Goal: Task Accomplishment & Management: Use online tool/utility

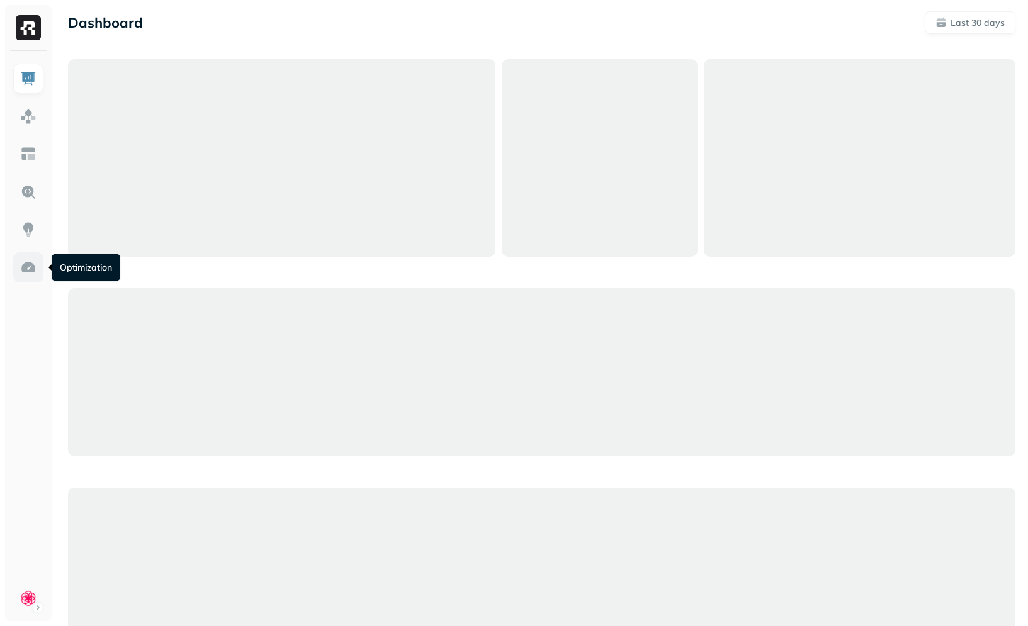
click at [25, 273] on img at bounding box center [28, 267] width 16 height 16
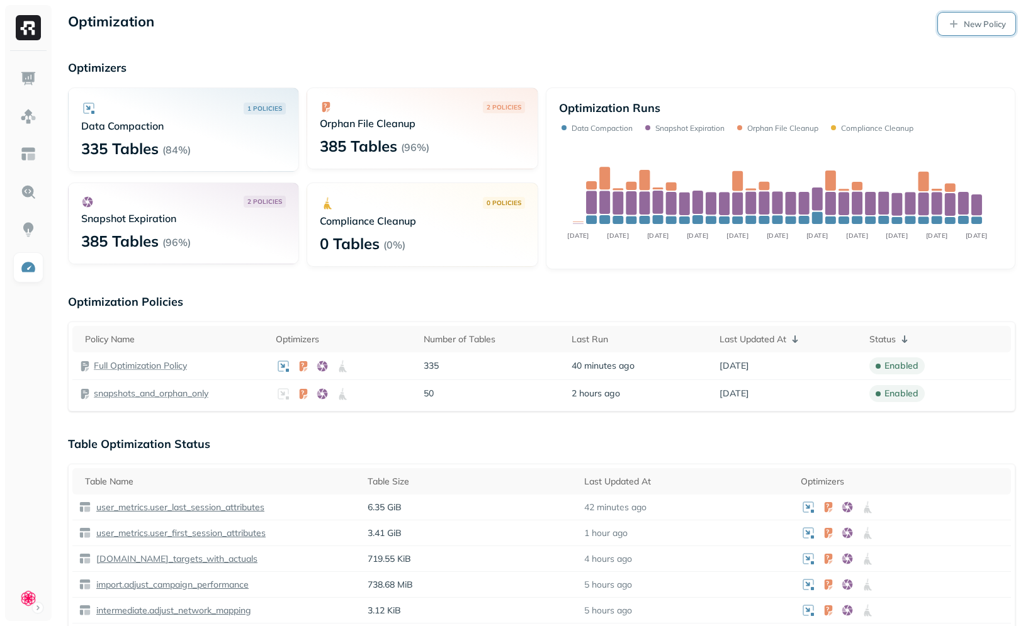
click at [983, 23] on p "New Policy" at bounding box center [984, 24] width 42 height 12
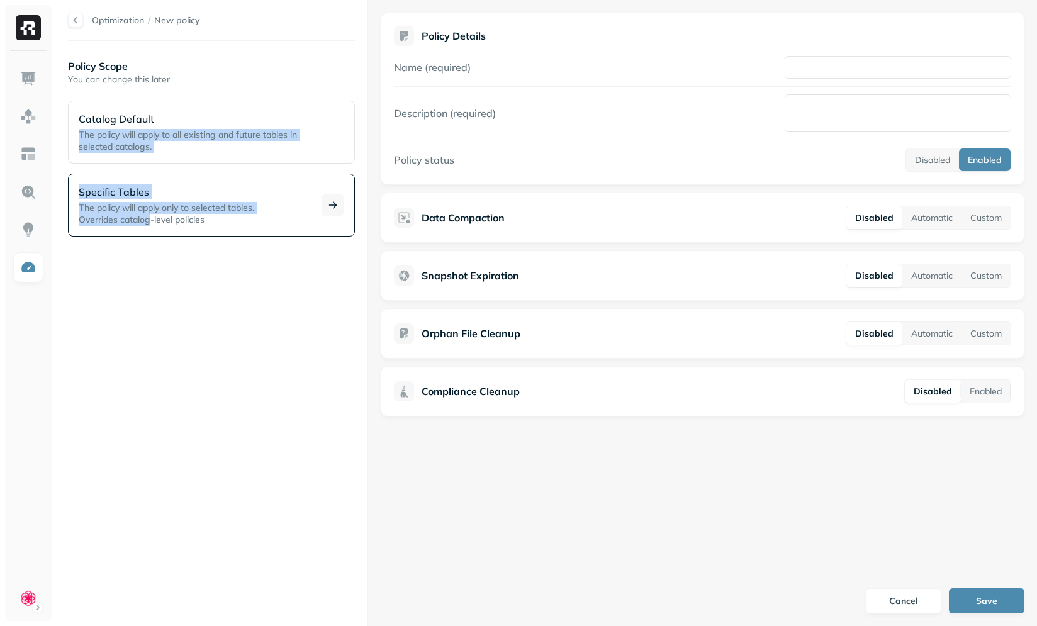
drag, startPoint x: 170, startPoint y: 126, endPoint x: 153, endPoint y: 222, distance: 97.8
click at [152, 220] on div "Catalog Default The policy will apply to all existing and future tables in sele…" at bounding box center [211, 167] width 287 height 138
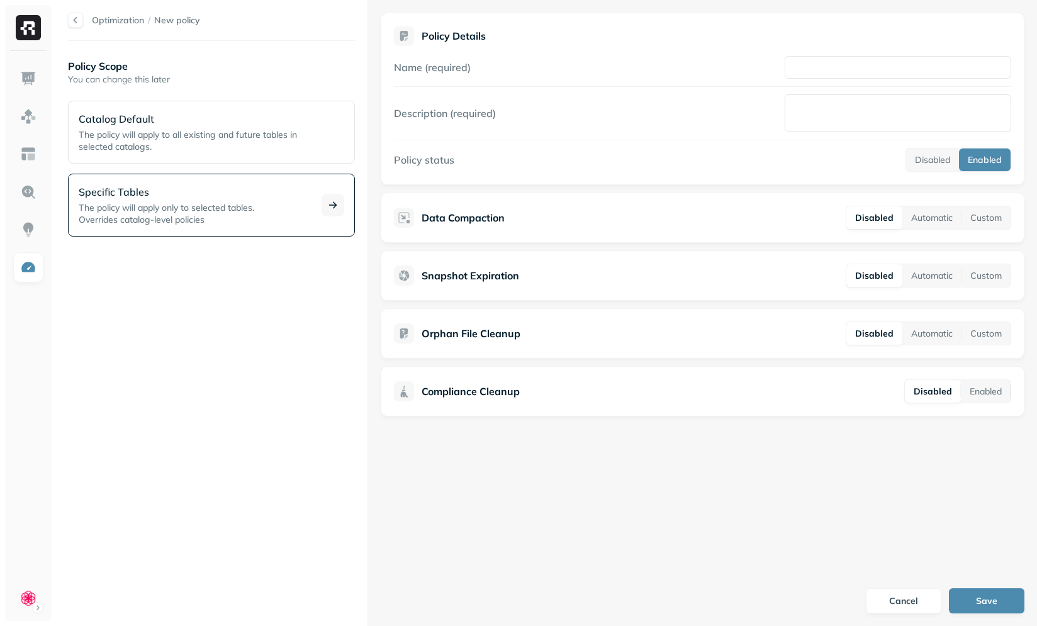
click at [185, 203] on span "The policy will apply only to selected tables." at bounding box center [167, 207] width 176 height 11
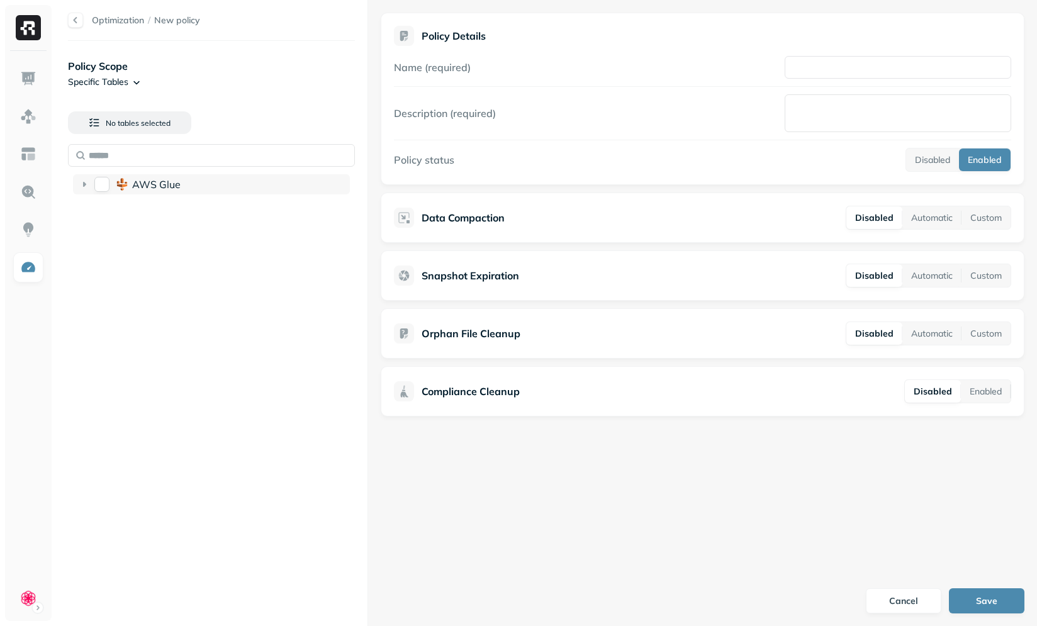
click at [174, 187] on span "AWS Glue" at bounding box center [156, 184] width 48 height 13
click at [157, 257] on span "braze" at bounding box center [164, 258] width 27 height 13
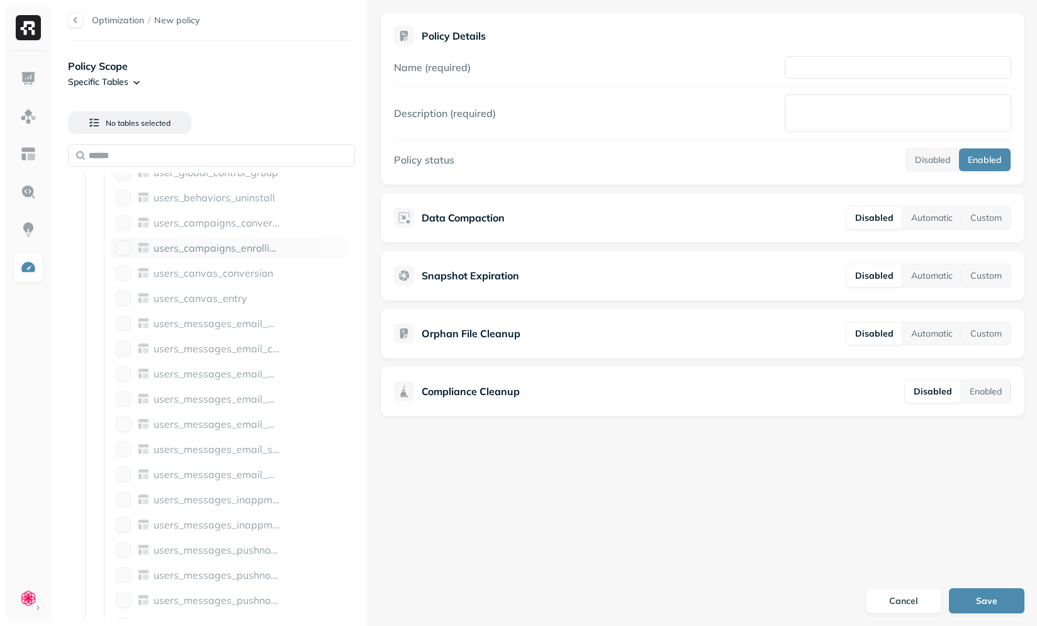
scroll to position [53, 0]
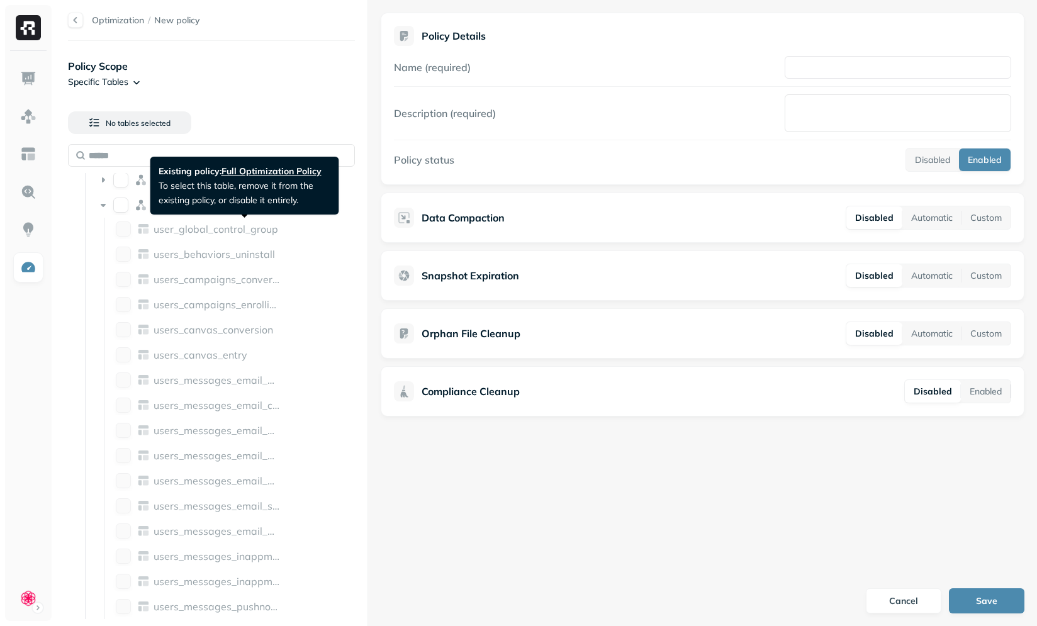
click at [164, 220] on div "user_global_control_group" at bounding box center [229, 229] width 236 height 20
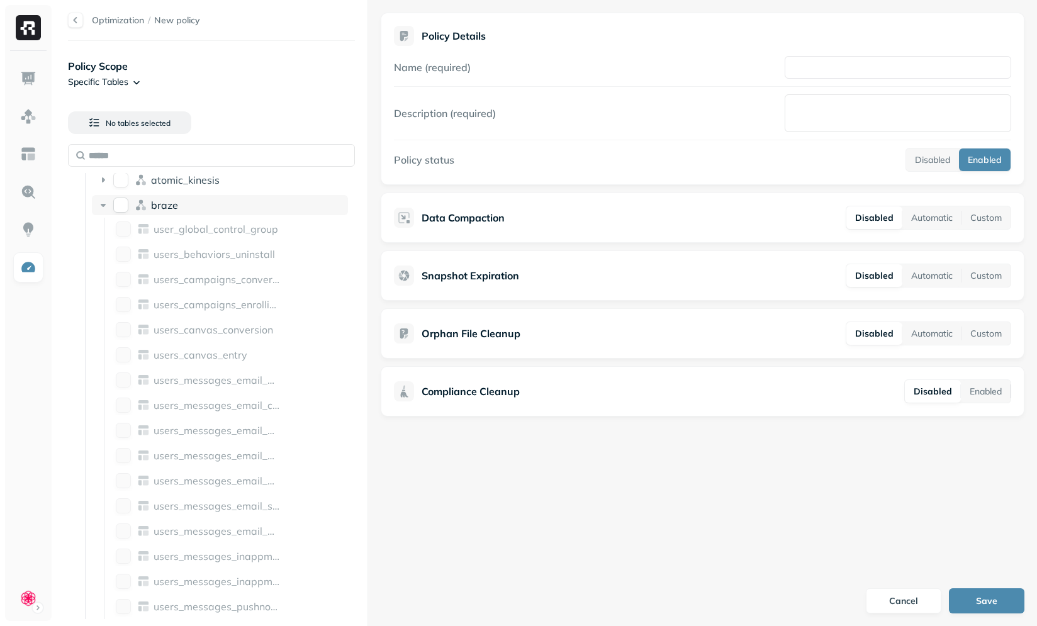
click at [158, 211] on span "braze" at bounding box center [164, 205] width 27 height 13
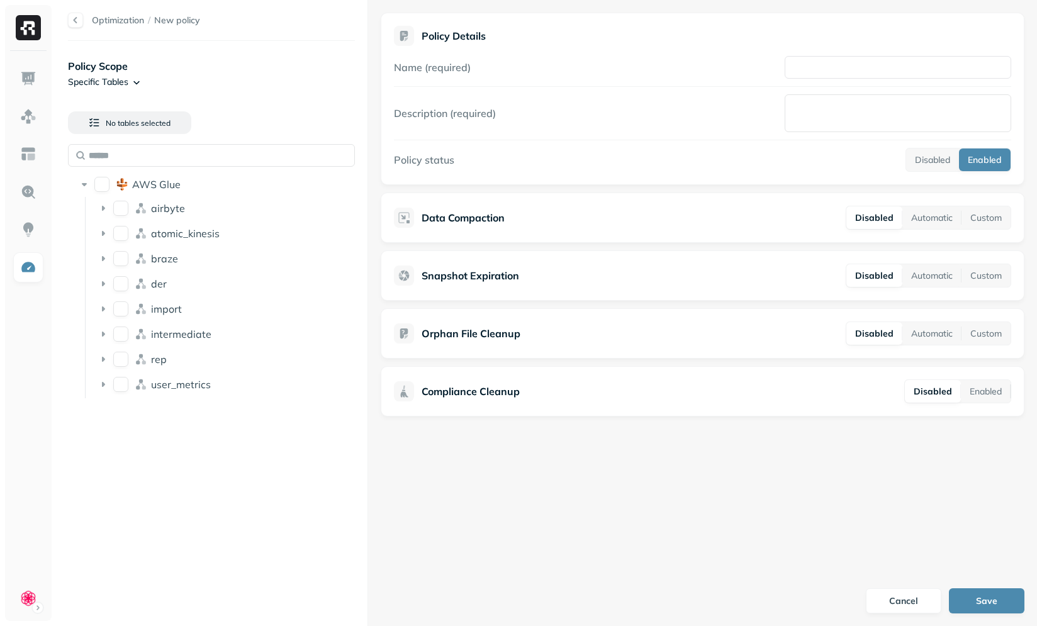
click at [149, 346] on li "intermediate" at bounding box center [220, 335] width 256 height 23
click at [167, 330] on span "intermediate" at bounding box center [181, 334] width 60 height 13
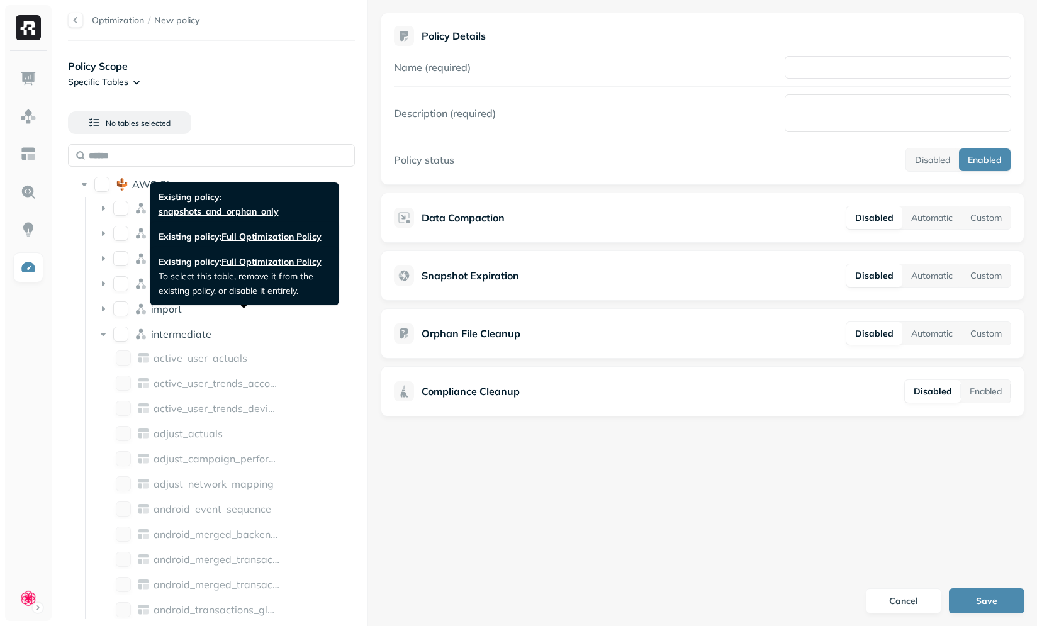
scroll to position [218, 0]
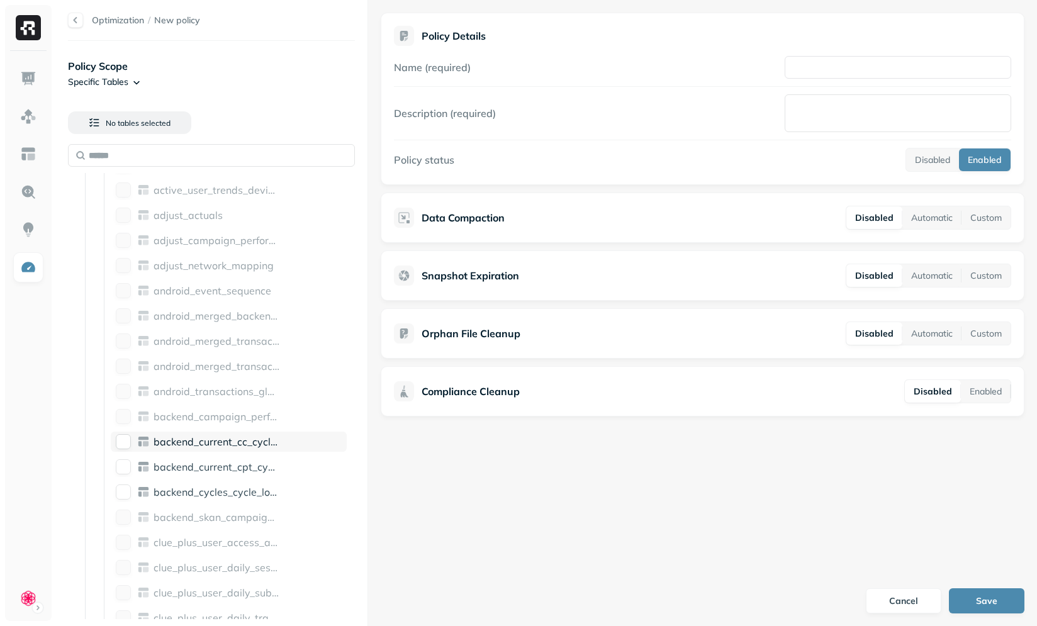
click at [178, 437] on span "backend_current_cc_cycles_cycle_log_temp_20250709" at bounding box center [284, 441] width 261 height 13
click at [995, 220] on button "Custom" at bounding box center [985, 217] width 49 height 23
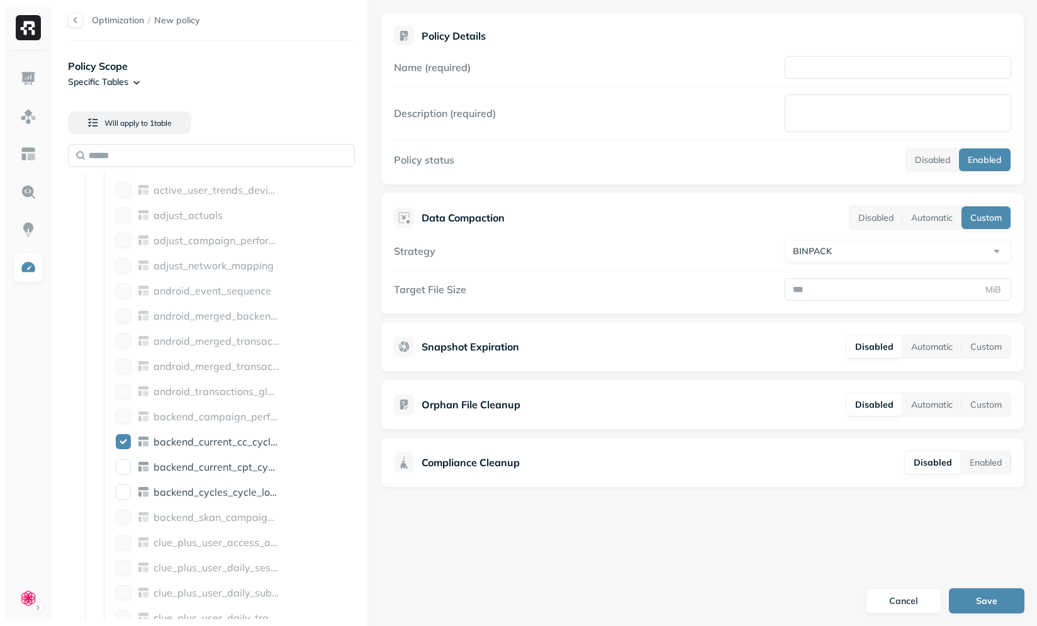
click at [839, 250] on html "Optimization / New policy Policy Scope Specific Tables Will apply to 1 table AW…" at bounding box center [518, 313] width 1037 height 626
select select "****"
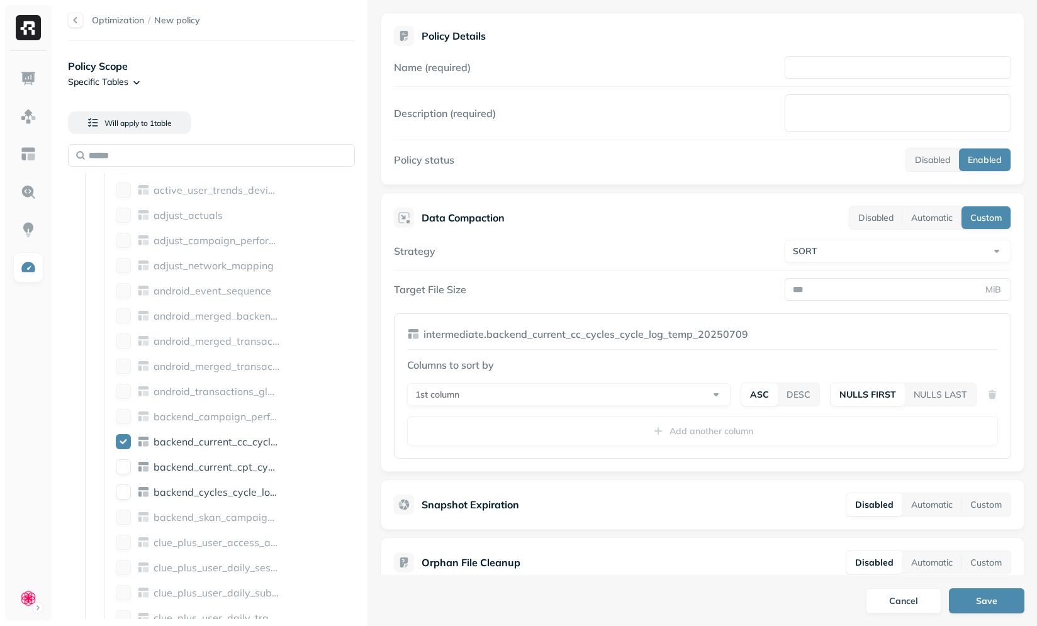
click at [552, 389] on html "Optimization / New policy Policy Scope Specific Tables Will apply to 1 table AW…" at bounding box center [518, 313] width 1037 height 626
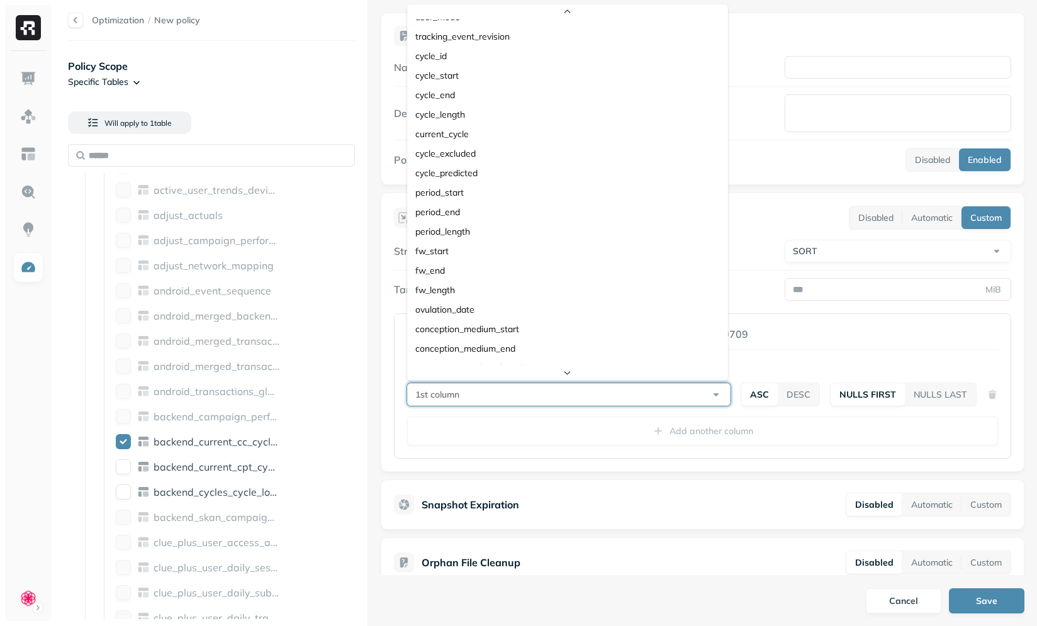
scroll to position [237, 0]
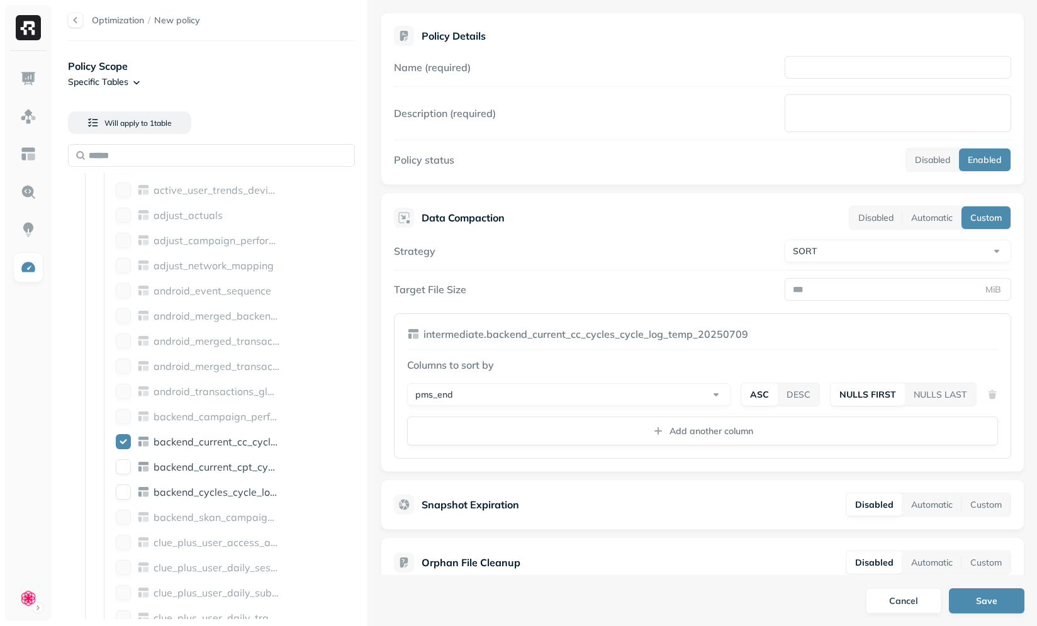
click at [691, 452] on div "**********" at bounding box center [702, 385] width 617 height 145
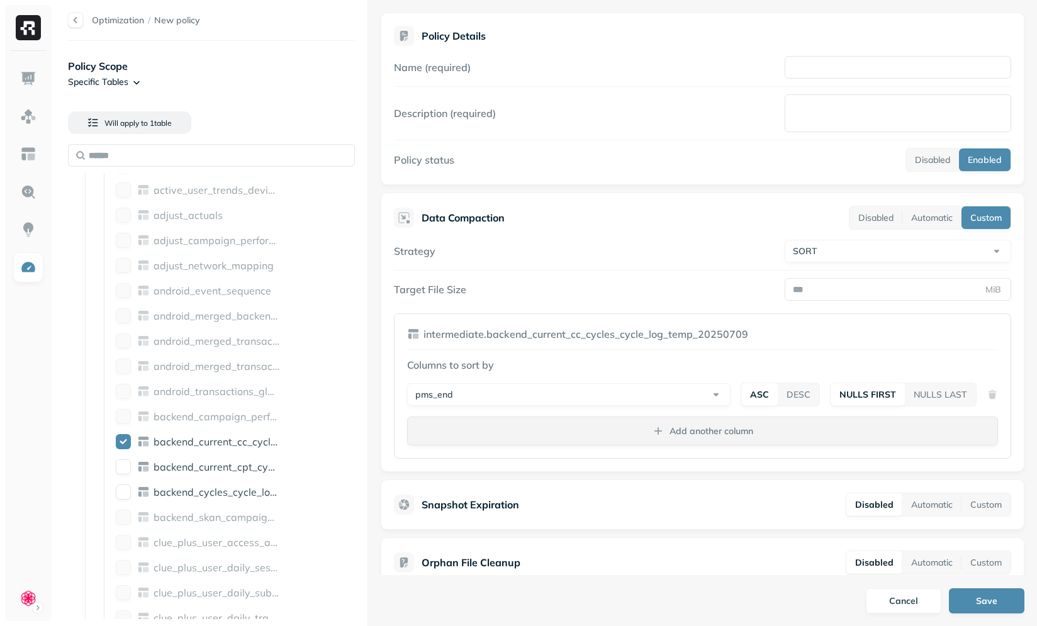
click at [700, 436] on p "Add another column" at bounding box center [711, 431] width 84 height 12
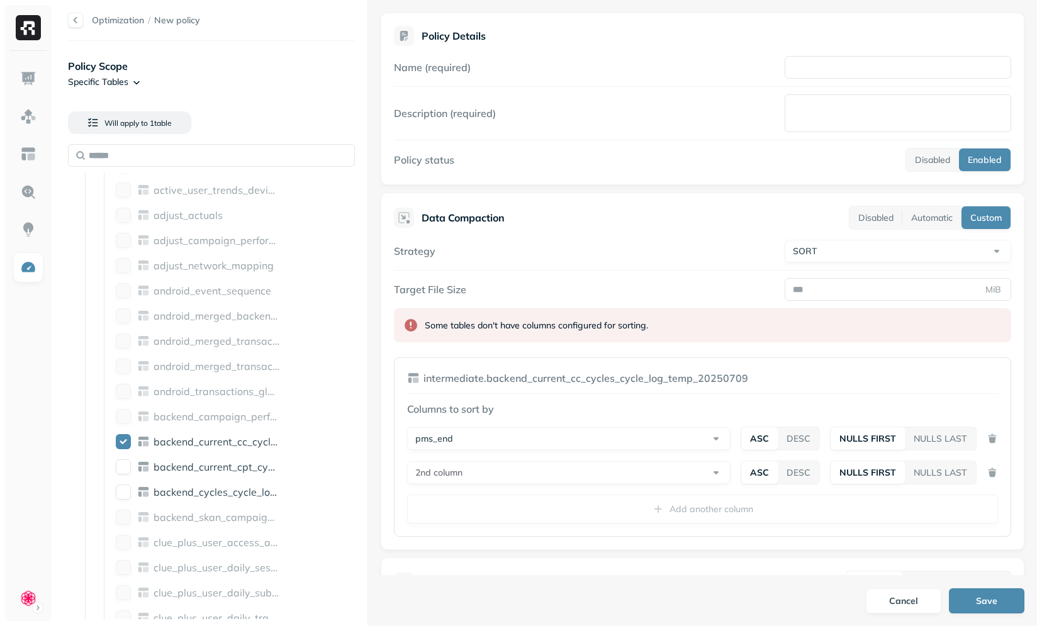
click at [505, 468] on html "Optimization / New policy Policy Scope Specific Tables Will apply to 1 table AW…" at bounding box center [518, 313] width 1037 height 626
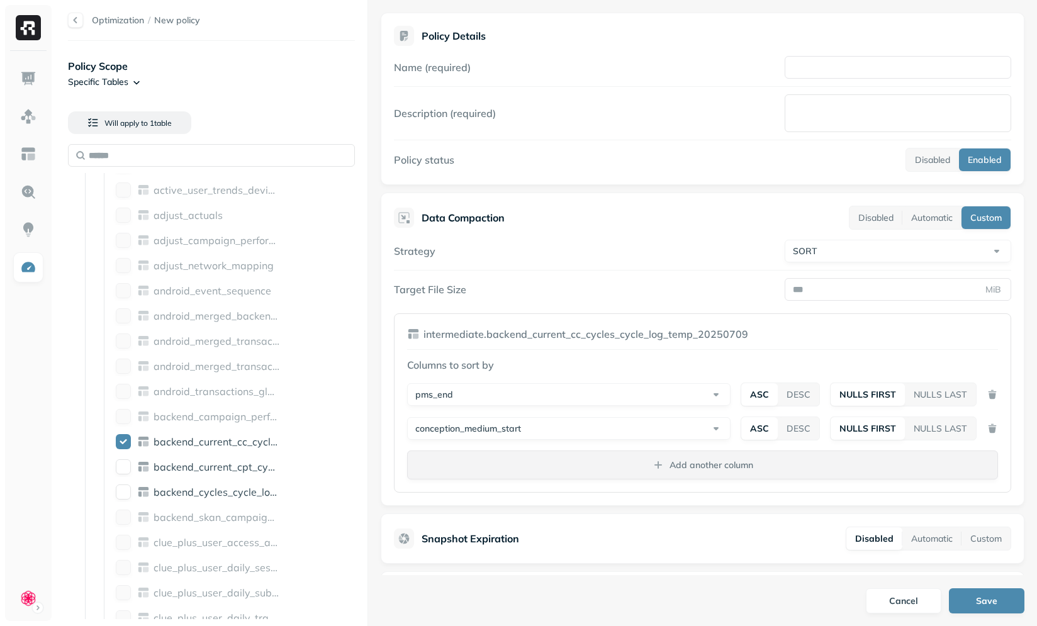
click at [557, 459] on button "Add another column" at bounding box center [702, 465] width 591 height 29
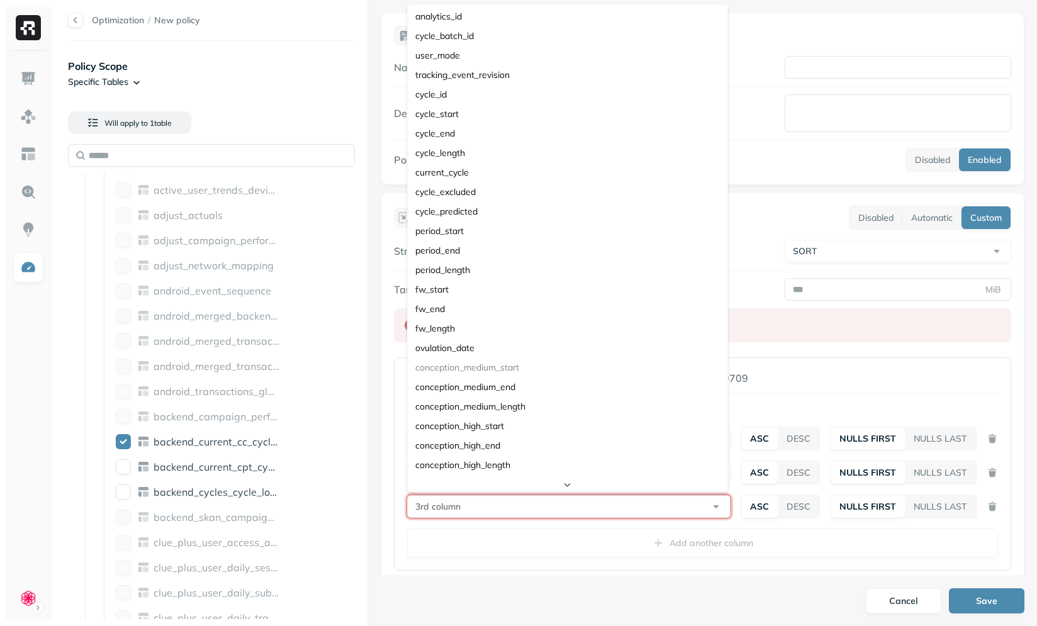
click at [525, 505] on html "Optimization / New policy Policy Scope Specific Tables Will apply to 1 table AW…" at bounding box center [518, 313] width 1037 height 626
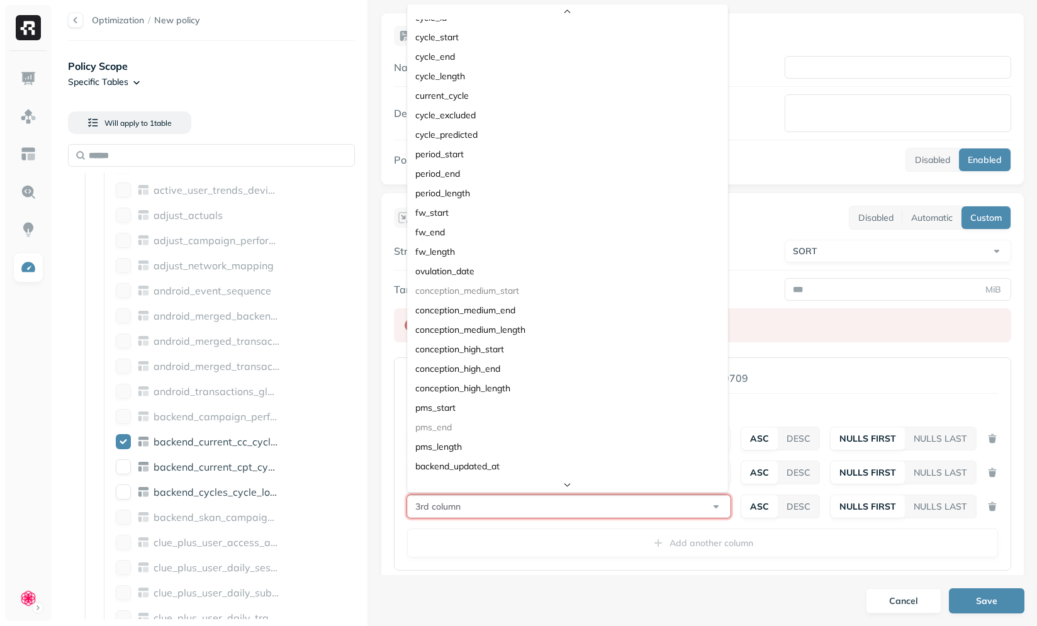
scroll to position [125, 0]
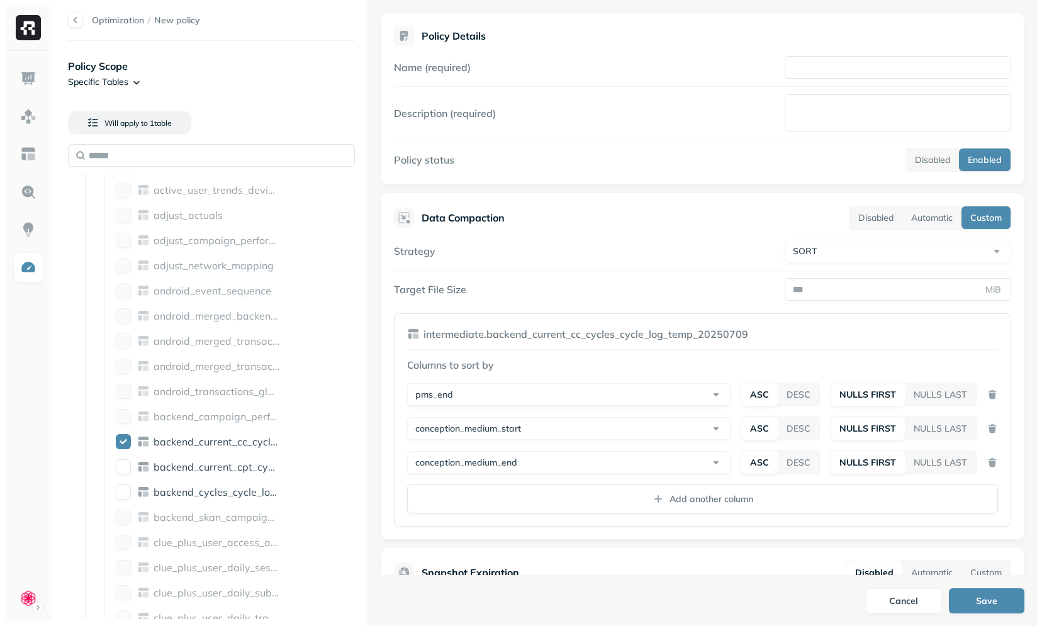
click at [501, 470] on html "Optimization / New policy Policy Scope Specific Tables Will apply to 1 table AW…" at bounding box center [518, 313] width 1037 height 626
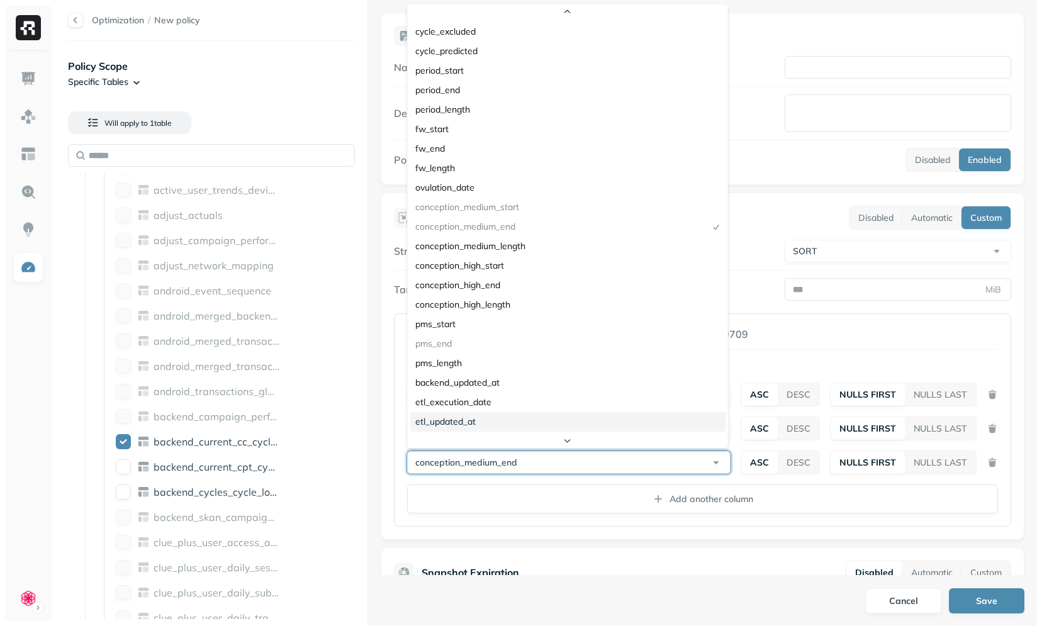
scroll to position [162, 0]
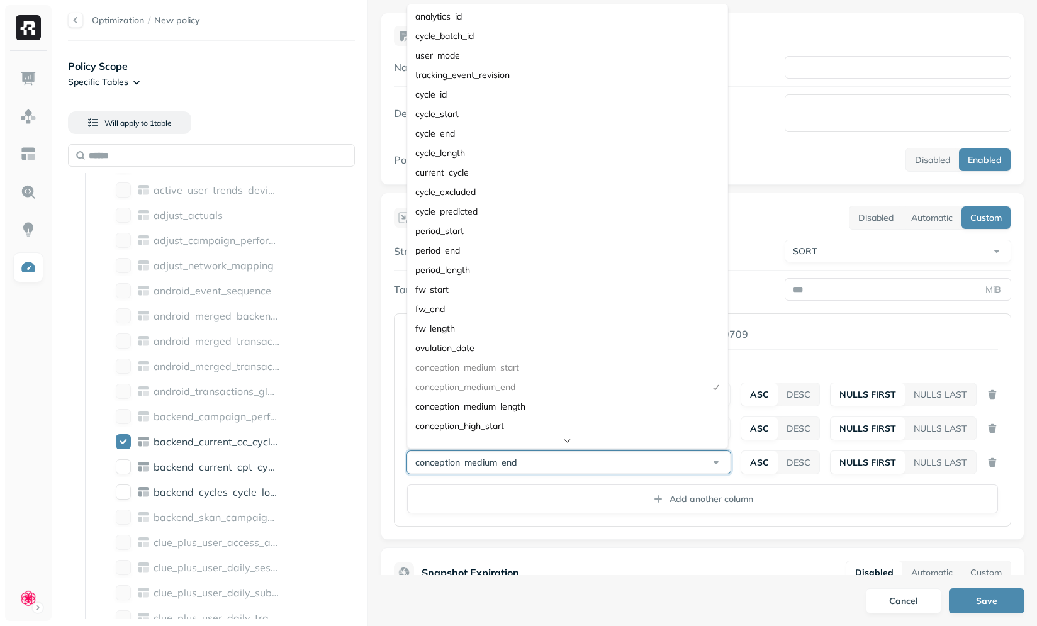
click at [548, 452] on html "Optimization / New policy Policy Scope Specific Tables Will apply to 1 table AW…" at bounding box center [518, 313] width 1037 height 626
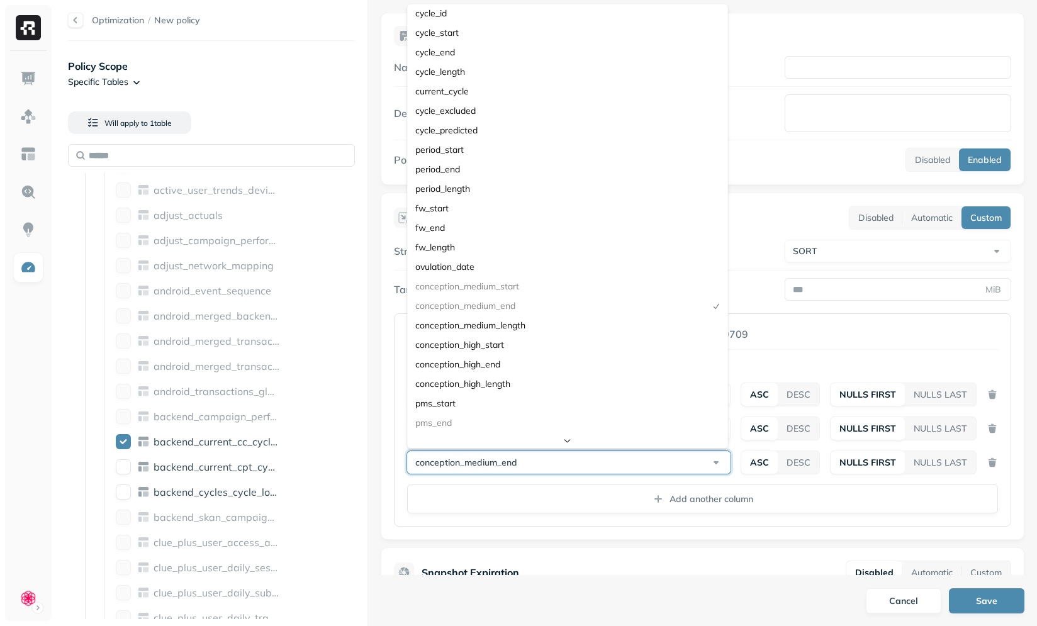
scroll to position [0, 0]
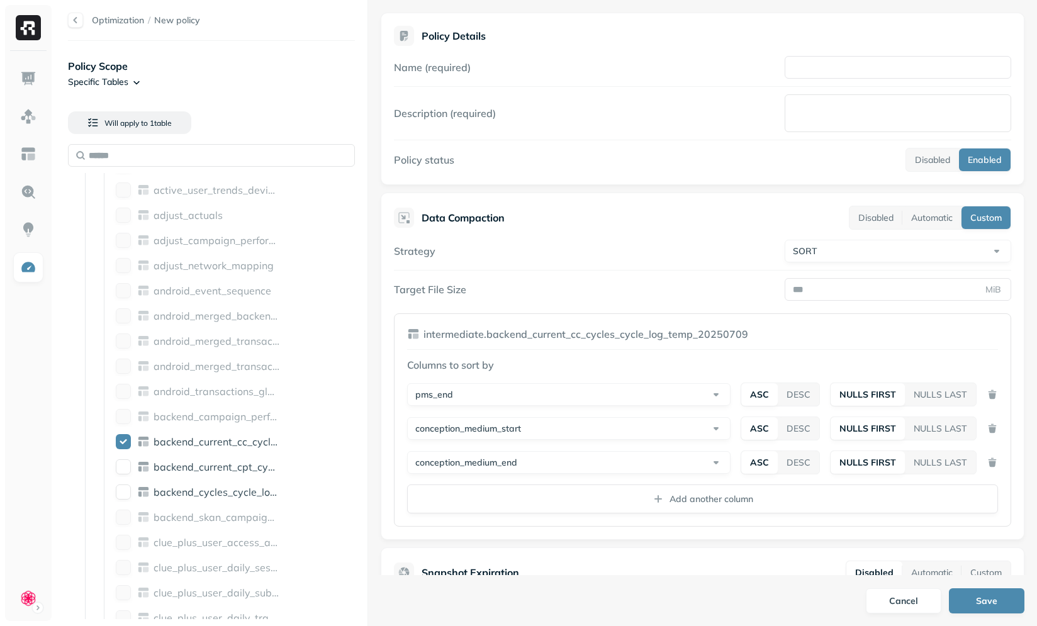
click at [571, 437] on html "Optimization / New policy Policy Scope Specific Tables Will apply to 1 table AW…" at bounding box center [518, 313] width 1037 height 626
click at [574, 462] on html "Optimization / New policy Policy Scope Specific Tables Will apply to 1 table AW…" at bounding box center [518, 313] width 1037 height 626
click at [575, 477] on div "**********" at bounding box center [702, 435] width 591 height 156
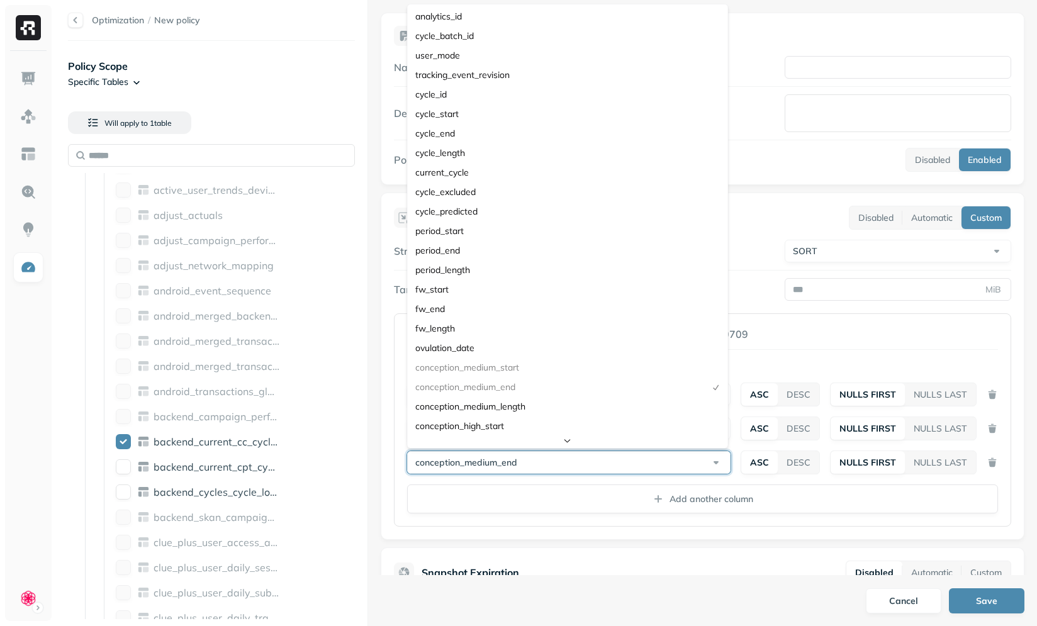
click at [582, 471] on html "Optimization / New policy Policy Scope Specific Tables Will apply to 1 table AW…" at bounding box center [518, 313] width 1037 height 626
click at [820, 318] on html "Optimization / New policy Policy Scope Specific Tables Will apply to 1 table AW…" at bounding box center [518, 313] width 1037 height 626
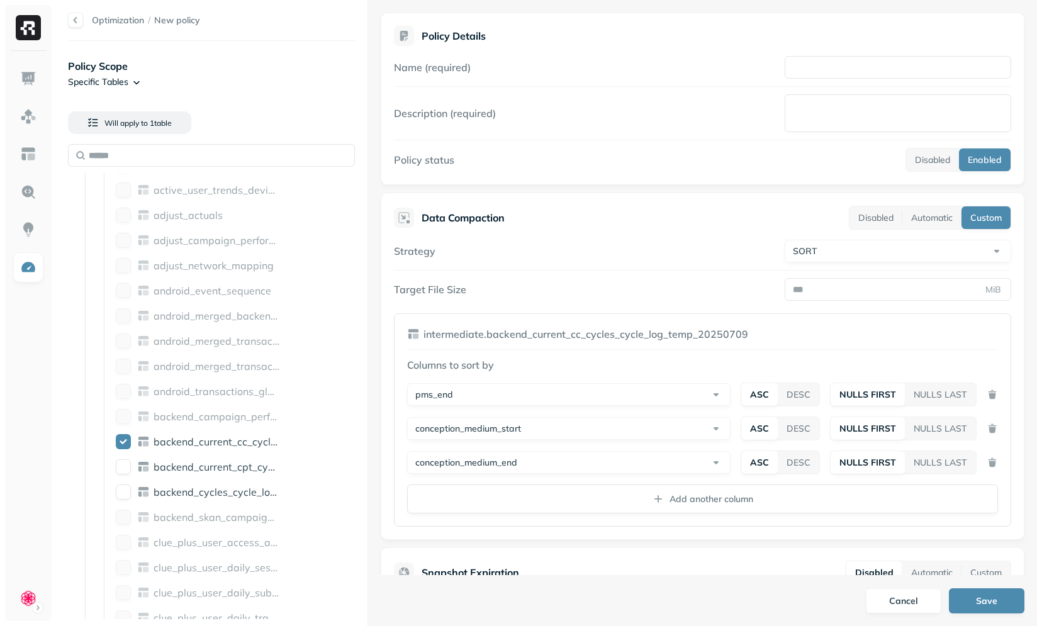
click at [712, 462] on html "Optimization / New policy Policy Scope Specific Tables Will apply to 1 table AW…" at bounding box center [518, 313] width 1037 height 626
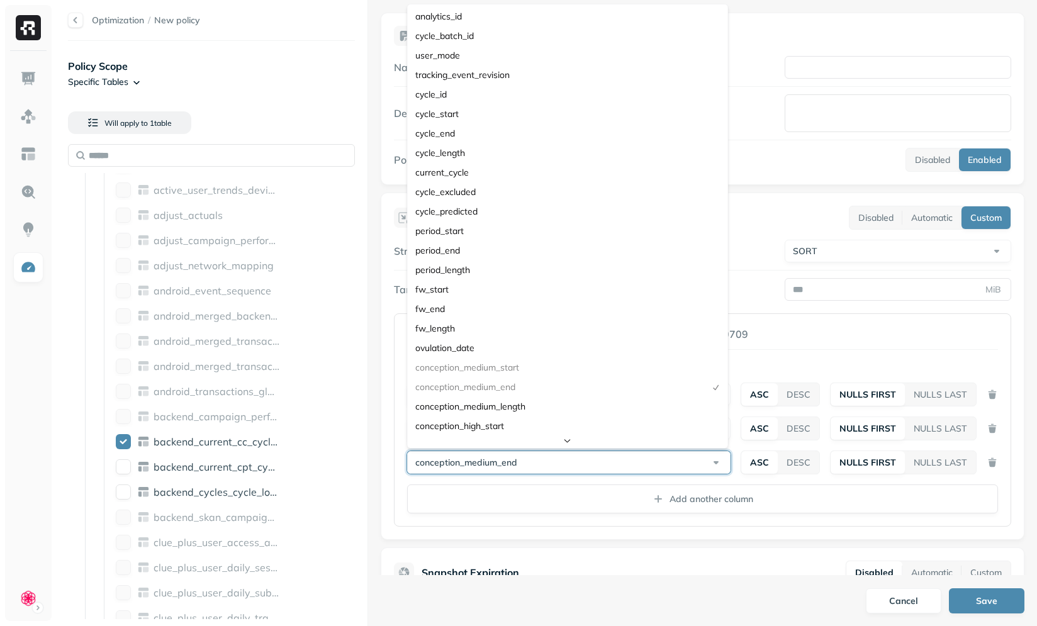
click at [839, 341] on html "Optimization / New policy Policy Scope Specific Tables Will apply to 1 table AW…" at bounding box center [518, 313] width 1037 height 626
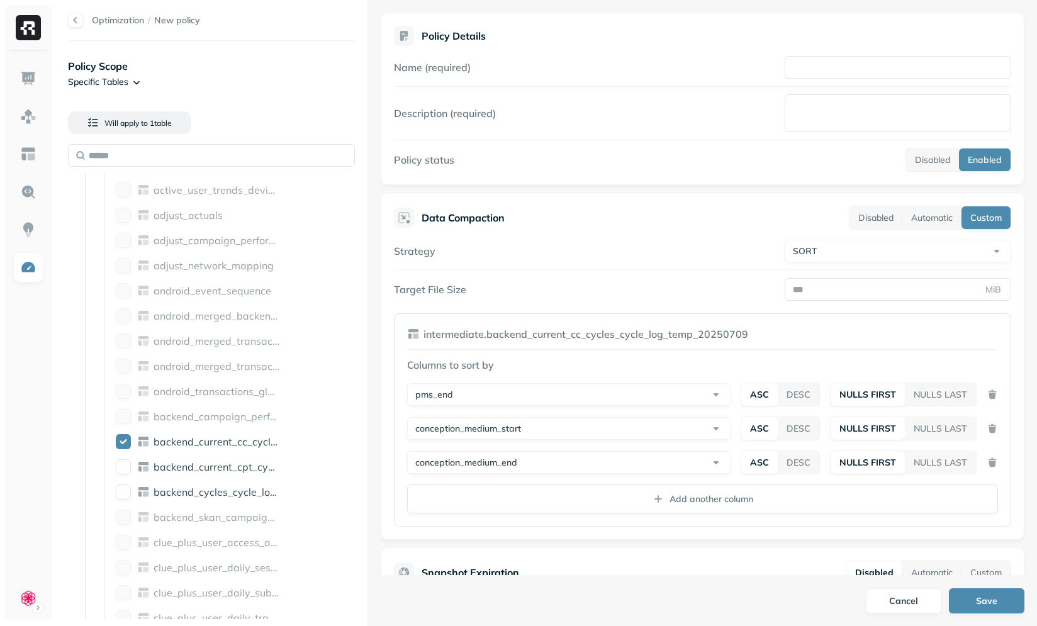
click at [631, 415] on div "**********" at bounding box center [702, 435] width 591 height 156
click at [630, 420] on html "Optimization / New policy Policy Scope Specific Tables Will apply to 1 table AW…" at bounding box center [518, 313] width 1037 height 626
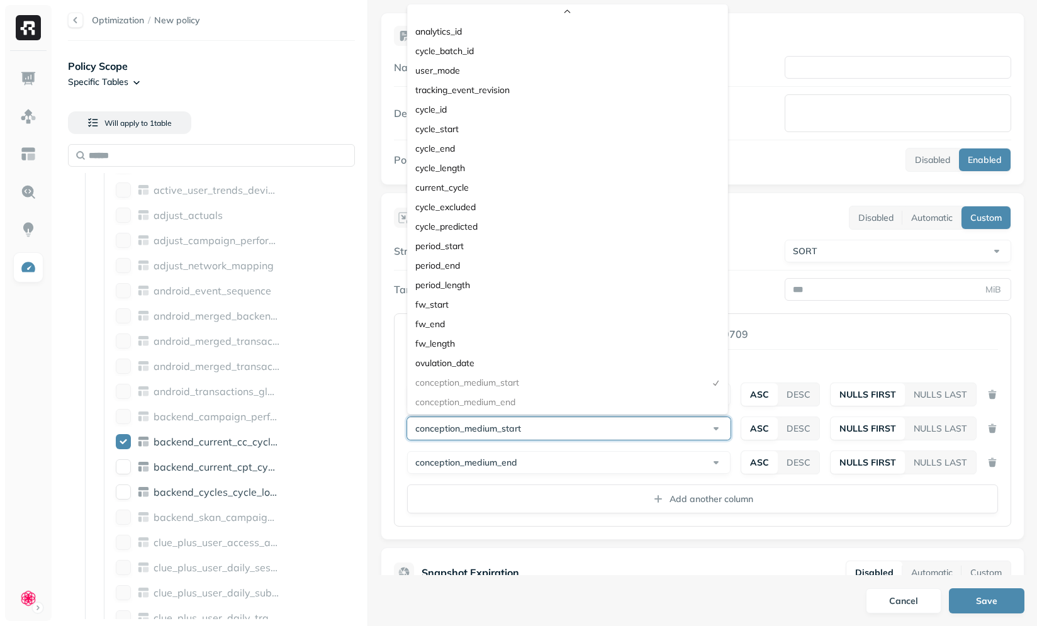
scroll to position [196, 0]
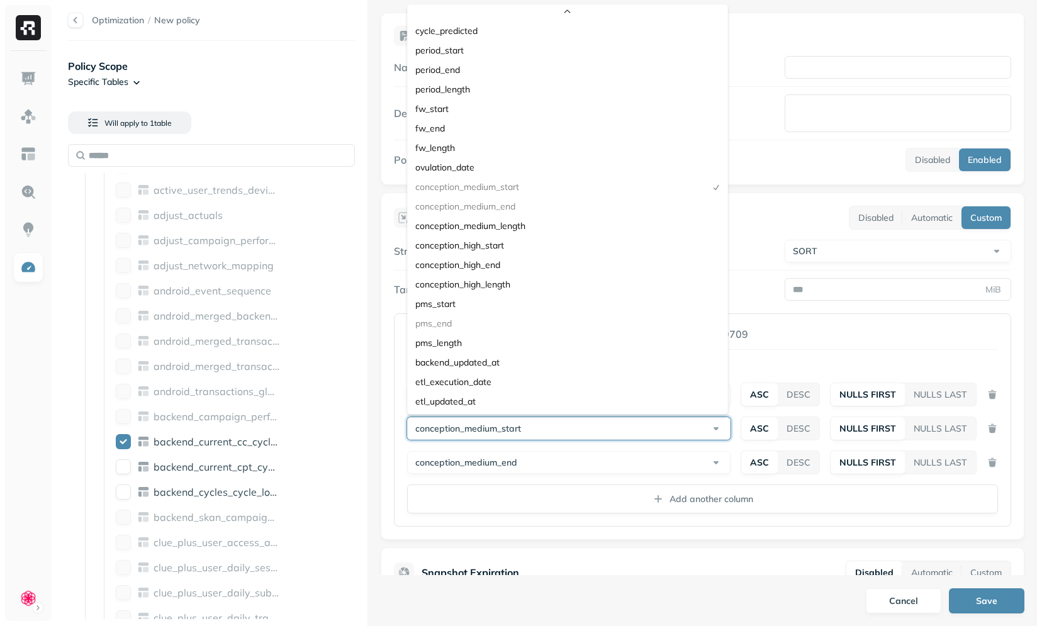
click at [807, 335] on html "Optimization / New policy Policy Scope Specific Tables Will apply to 1 table AW…" at bounding box center [518, 313] width 1037 height 626
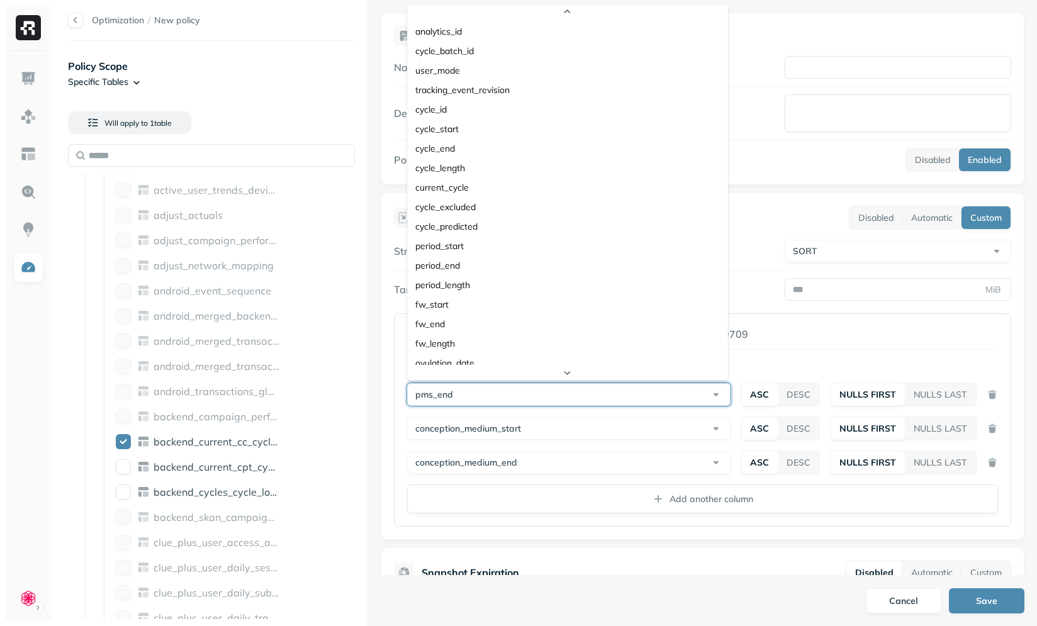
click at [676, 398] on html "Optimization / New policy Policy Scope Specific Tables Will apply to 1 table AW…" at bounding box center [518, 313] width 1037 height 626
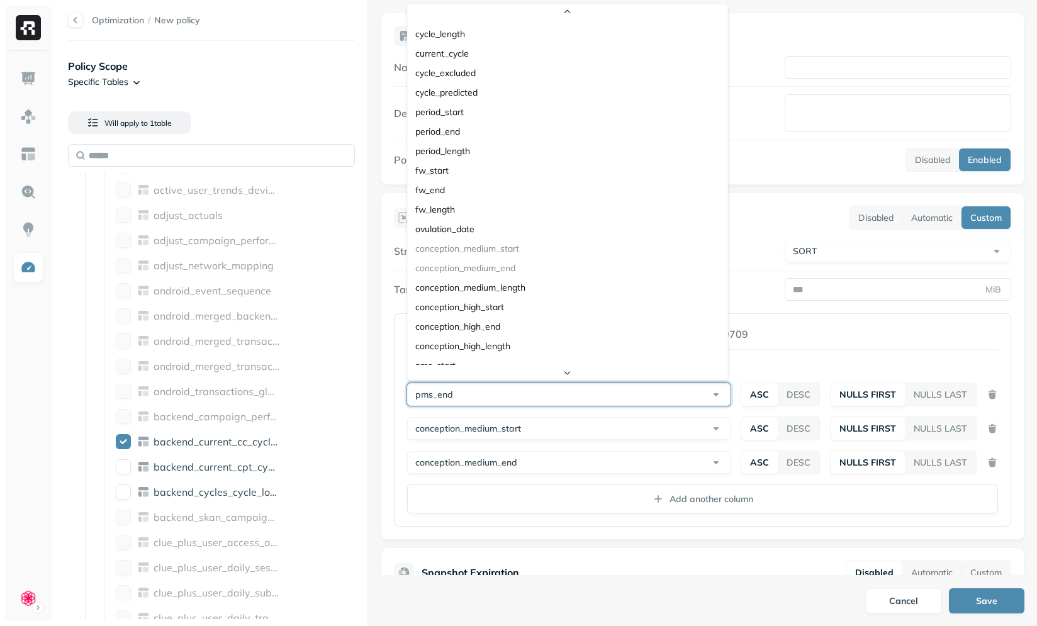
click at [853, 335] on html "Optimization / New policy Policy Scope Specific Tables Will apply to 1 table AW…" at bounding box center [518, 313] width 1037 height 626
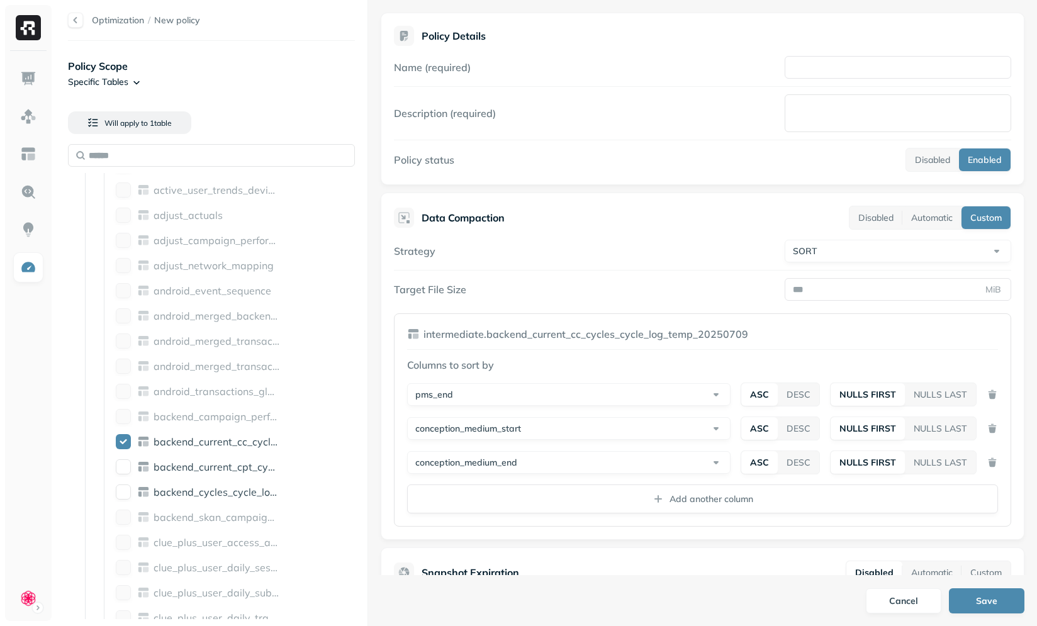
click at [529, 393] on html "Optimization / New policy Policy Scope Specific Tables Will apply to 1 table AW…" at bounding box center [518, 313] width 1037 height 626
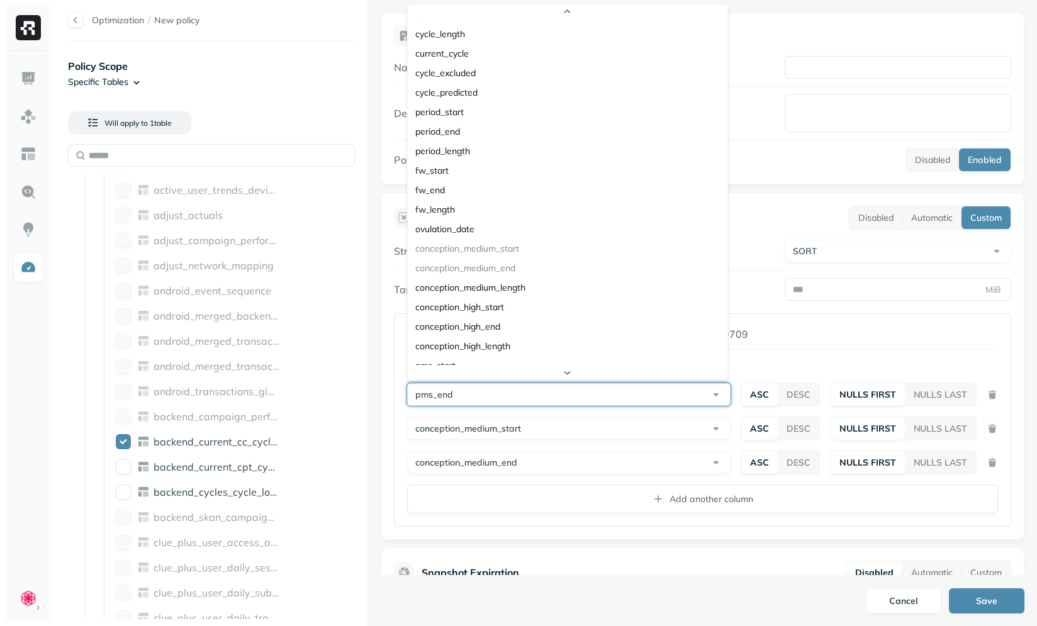
scroll to position [230, 0]
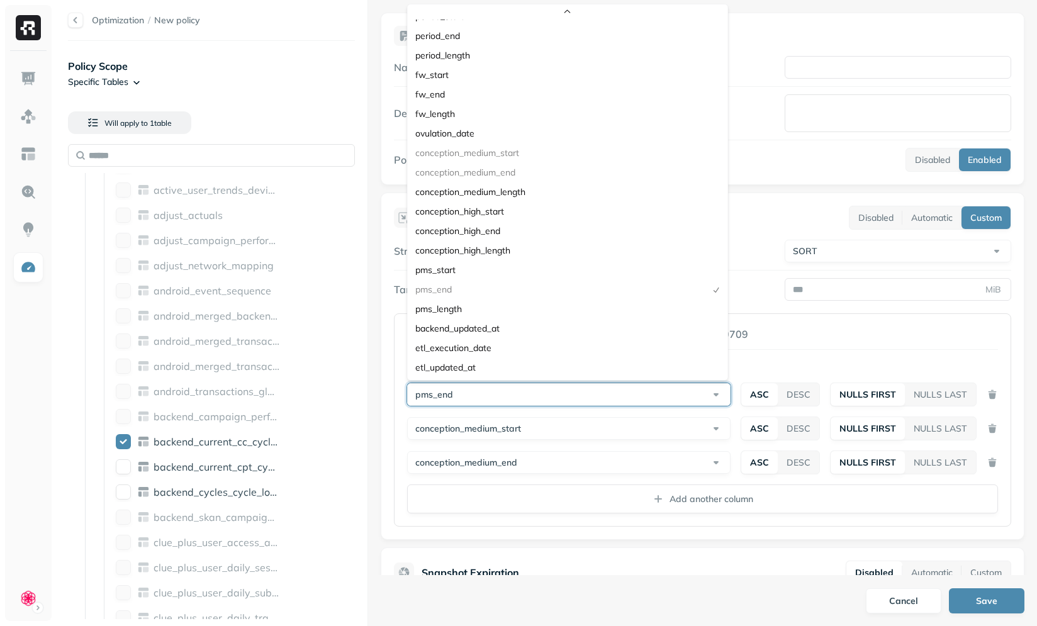
click at [838, 330] on html "Optimization / New policy Policy Scope Specific Tables Will apply to 1 table AW…" at bounding box center [518, 313] width 1037 height 626
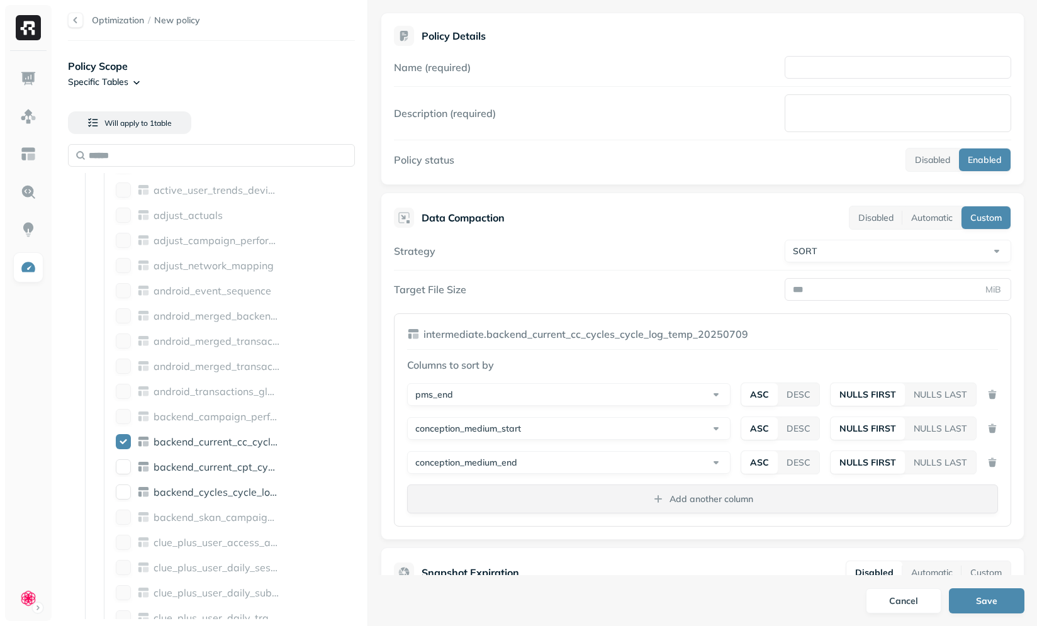
click at [697, 498] on p "Add another column" at bounding box center [711, 499] width 84 height 12
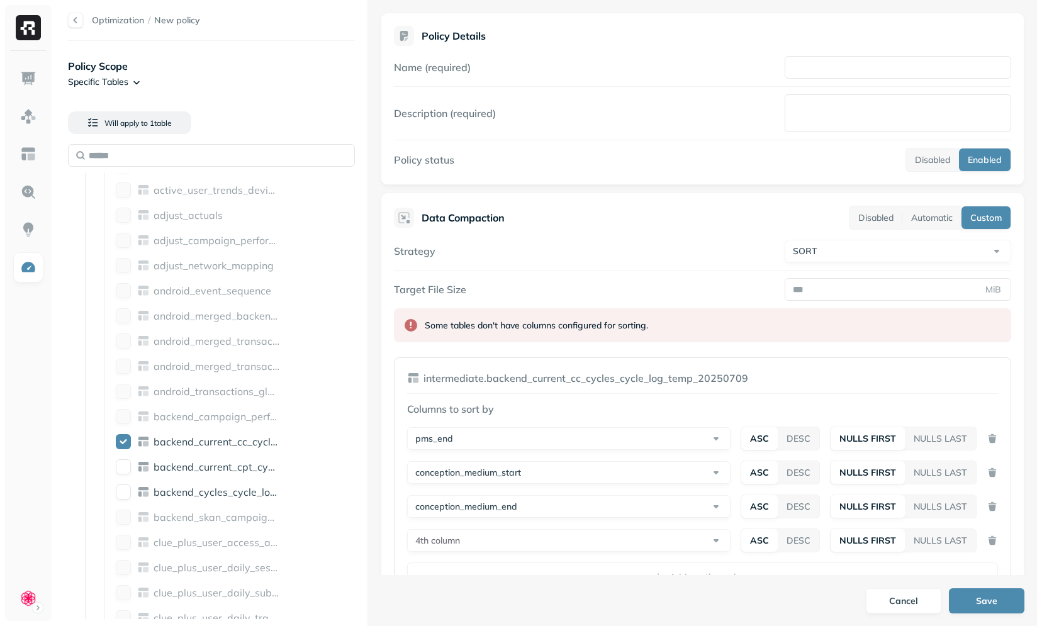
scroll to position [150, 0]
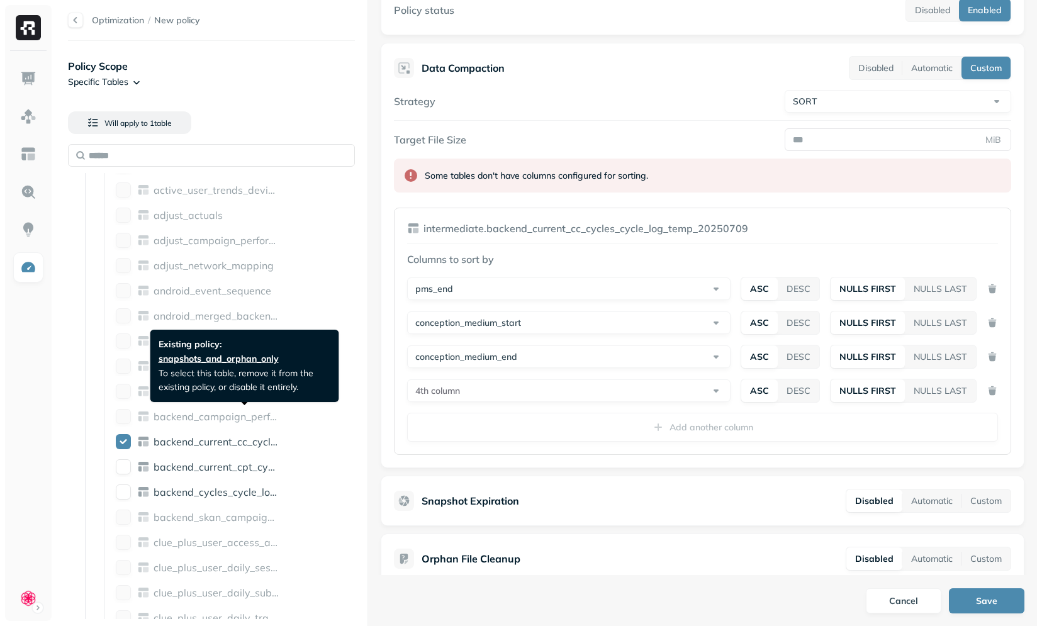
click at [501, 390] on html "Optimization / New policy Policy Scope Specific Tables Will apply to 1 table AW…" at bounding box center [518, 313] width 1037 height 626
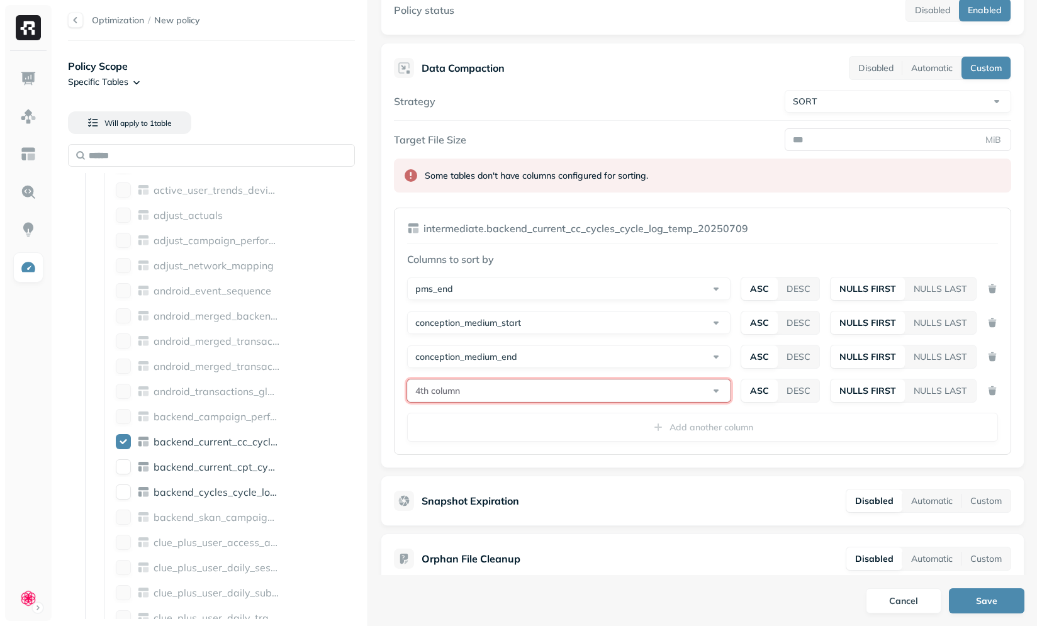
click at [386, 396] on html "Optimization / New policy Policy Scope Specific Tables Will apply to 1 table AW…" at bounding box center [518, 313] width 1037 height 626
